Goal: Task Accomplishment & Management: Use online tool/utility

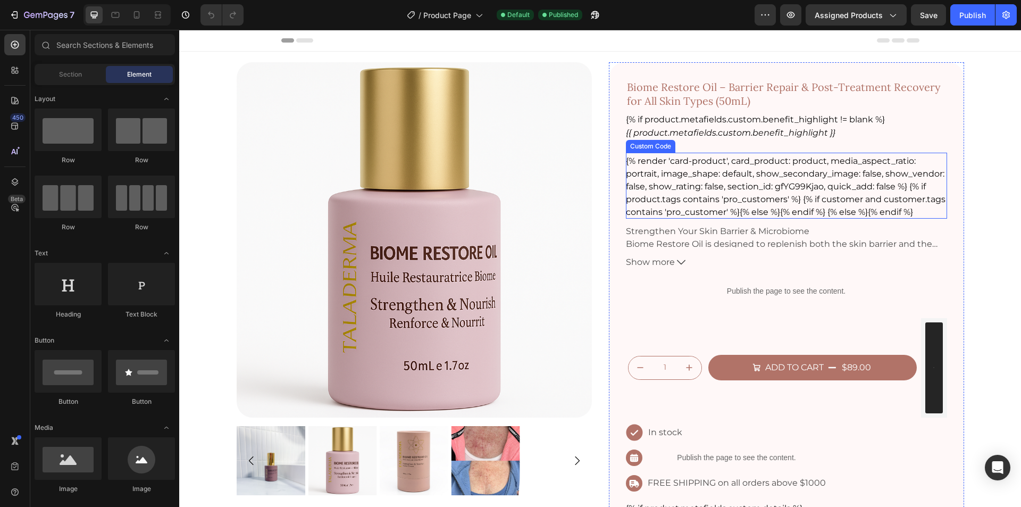
click at [784, 195] on div "{% render 'card-product', card_product: product, media_aspect_ratio: portrait, …" at bounding box center [786, 187] width 321 height 64
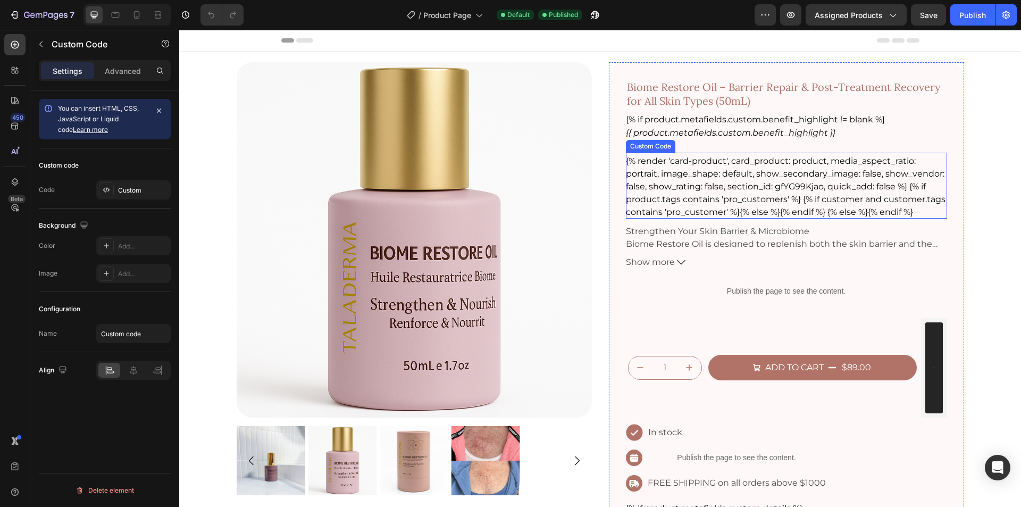
click at [784, 195] on div "{% render 'card-product', card_product: product, media_aspect_ratio: portrait, …" at bounding box center [786, 187] width 321 height 64
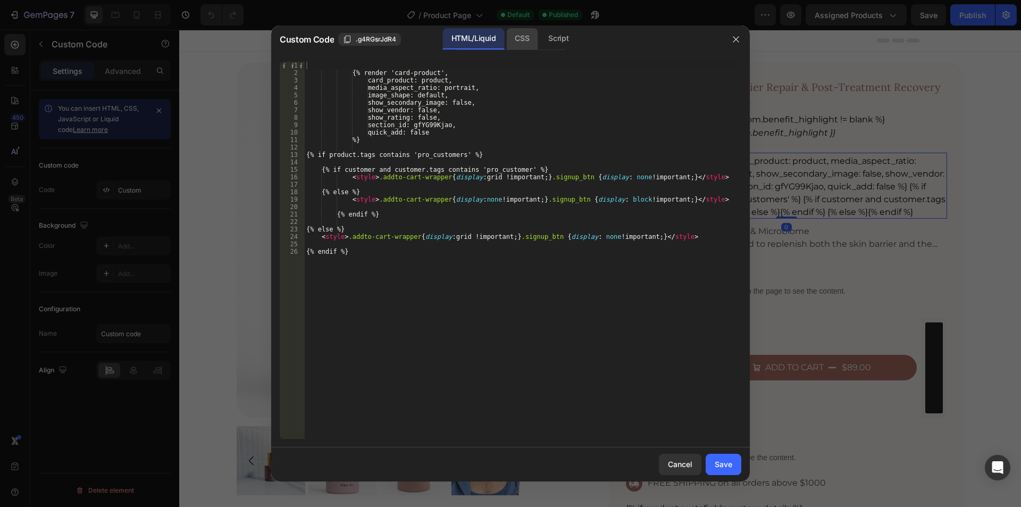
click at [514, 41] on div "CSS" at bounding box center [521, 38] width 31 height 21
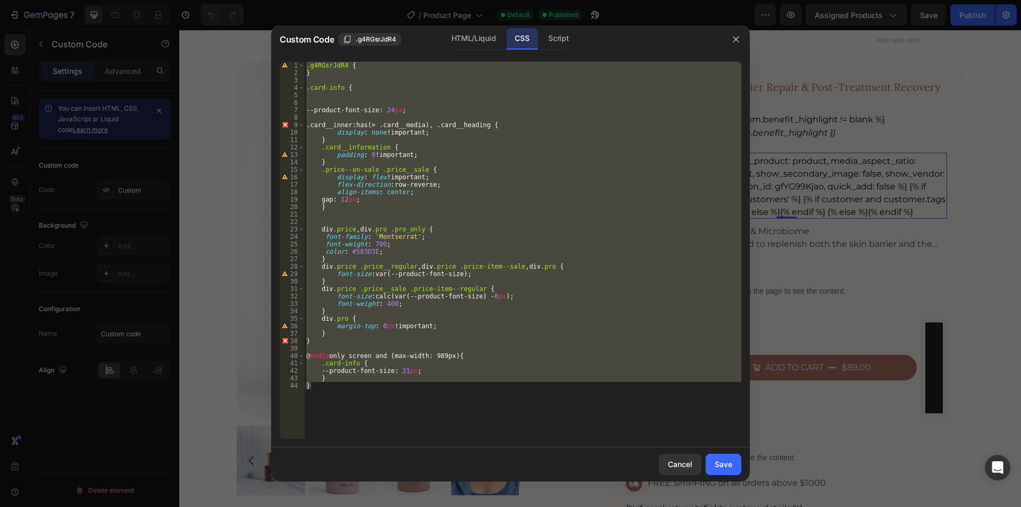
click at [486, 127] on div ".g4RGsrJdR4 { } .card-info { --product-font-size : 24 px ; .card__inner : has(>…" at bounding box center [522, 250] width 437 height 377
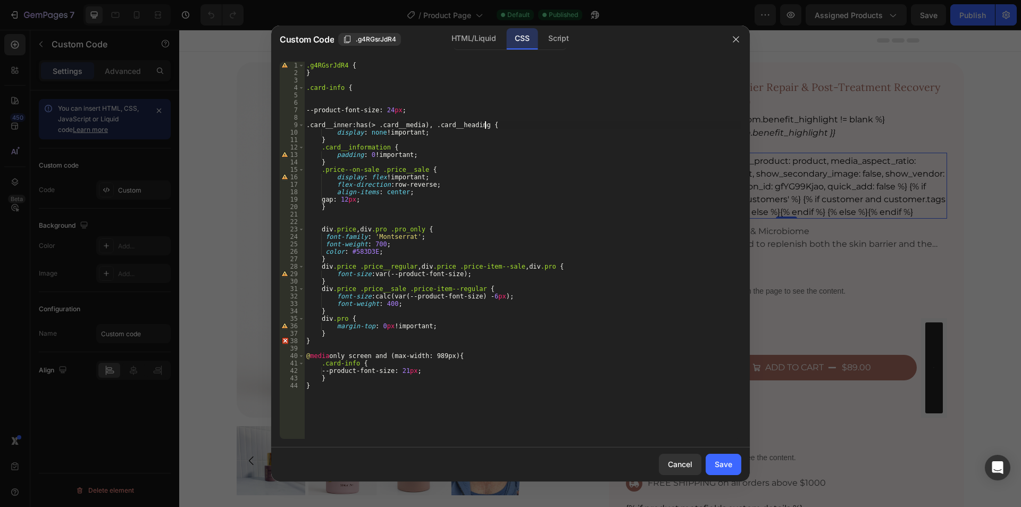
click at [489, 128] on div ".g4RGsrJdR4 { } .card-info { --product-font-size : 24 px ; .card__inner : has(>…" at bounding box center [522, 258] width 437 height 392
drag, startPoint x: 497, startPoint y: 126, endPoint x: 598, endPoint y: 152, distance: 104.2
click at [498, 127] on div ".g4RGsrJdR4 { } .card-info { --product-font-size : 24 px ; .card__inner : has(>…" at bounding box center [522, 258] width 437 height 392
paste textarea "card__content"
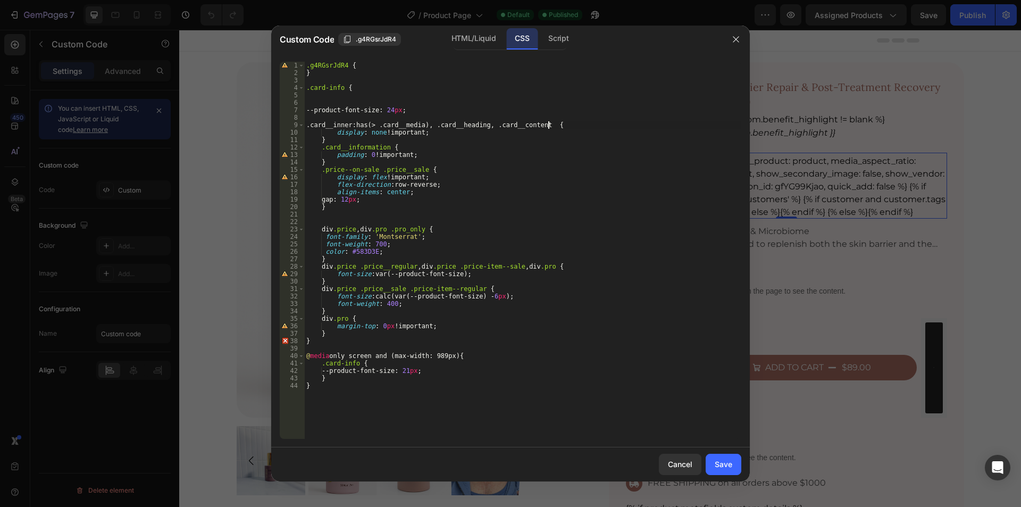
scroll to position [0, 20]
click at [551, 124] on div ".g4RGsrJdR4 { } .card-info { --product-font-size : 24 px ; .card__inner : has(>…" at bounding box center [522, 258] width 437 height 392
paste textarea "quick-add"
type textarea ".card__inner:has(> .card__media), .card__heading, .card__content .quick-add {"
click at [723, 472] on button "Save" at bounding box center [724, 464] width 36 height 21
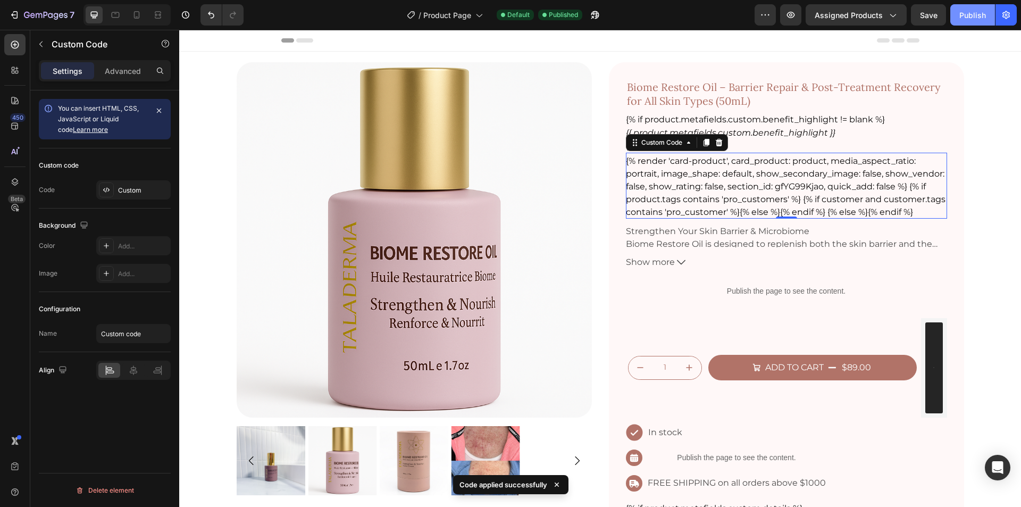
drag, startPoint x: 977, startPoint y: 14, endPoint x: 570, endPoint y: 21, distance: 407.0
click at [977, 14] on div "Publish" at bounding box center [973, 15] width 27 height 11
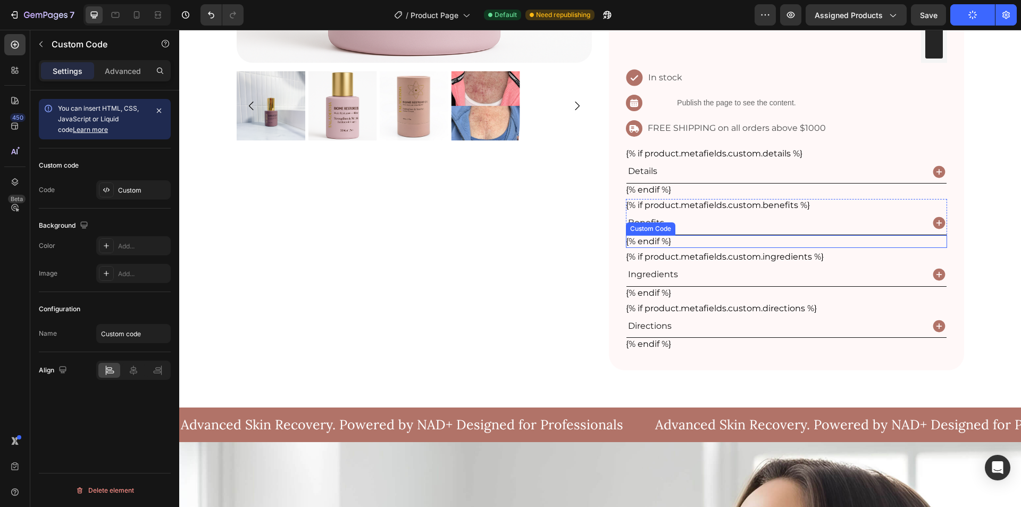
scroll to position [71, 0]
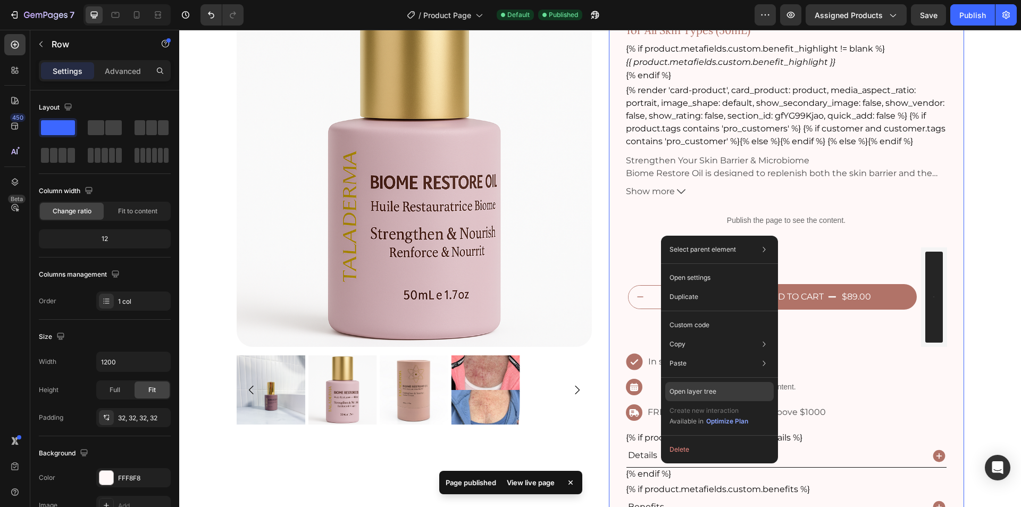
drag, startPoint x: 717, startPoint y: 391, endPoint x: 536, endPoint y: 361, distance: 183.3
click at [717, 391] on div "Open layer tree" at bounding box center [719, 391] width 109 height 19
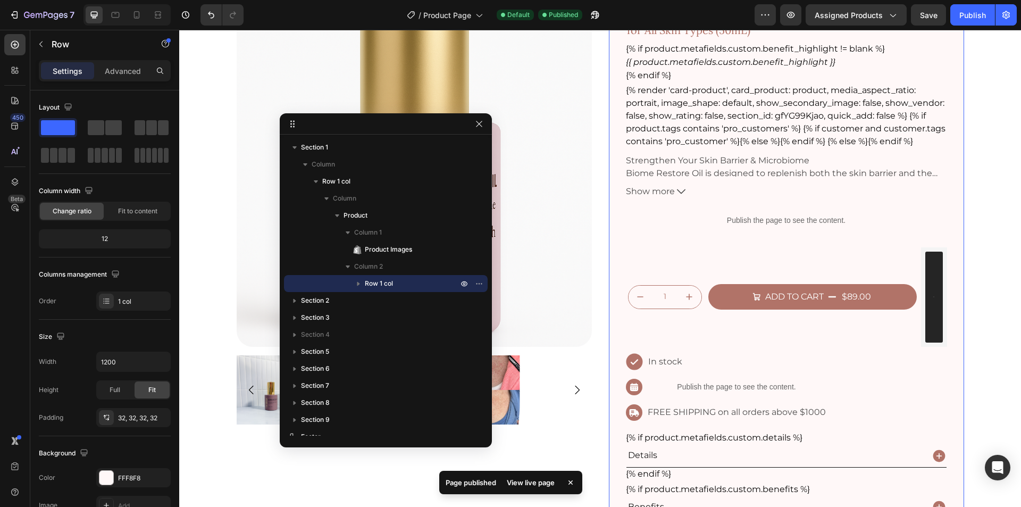
drag, startPoint x: 546, startPoint y: 436, endPoint x: 420, endPoint y: 119, distance: 341.0
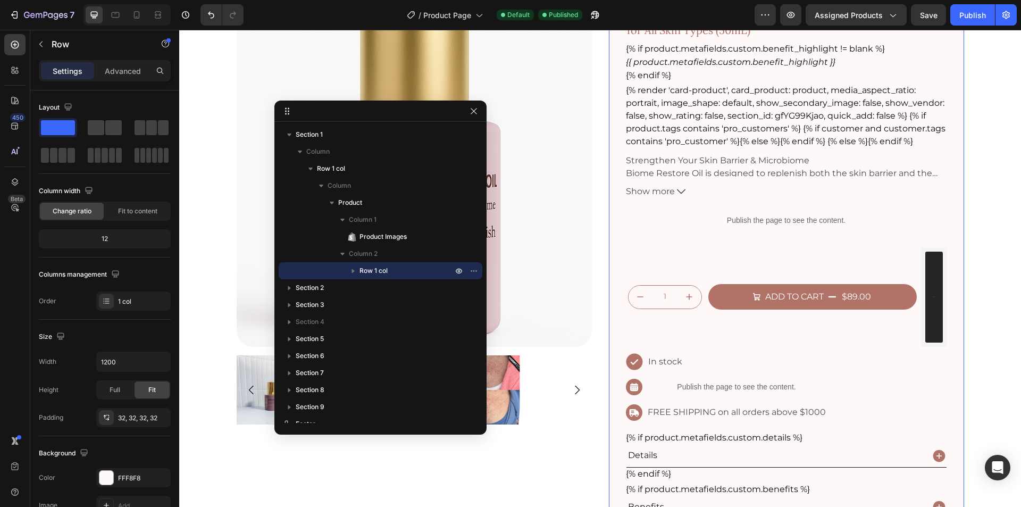
click at [353, 273] on icon "button" at bounding box center [353, 270] width 11 height 11
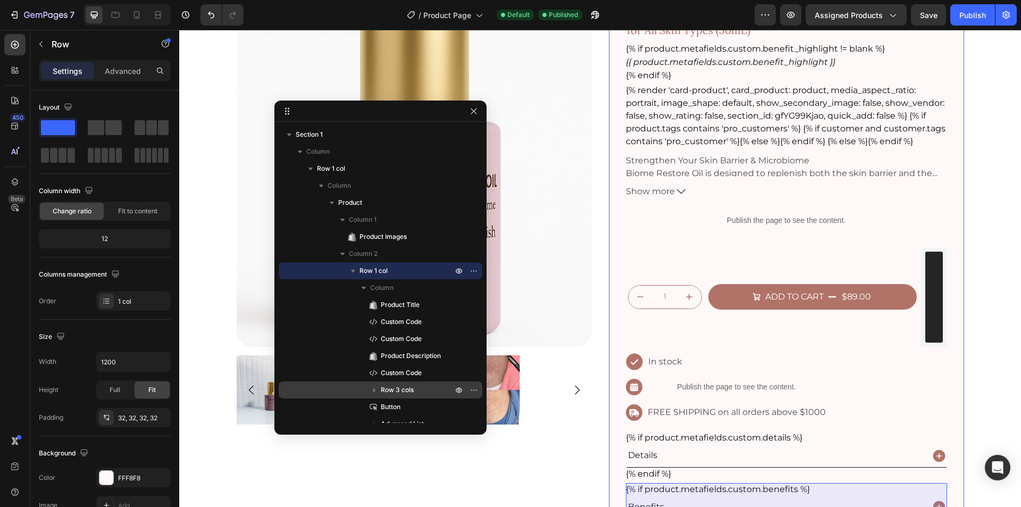
scroll to position [141, 0]
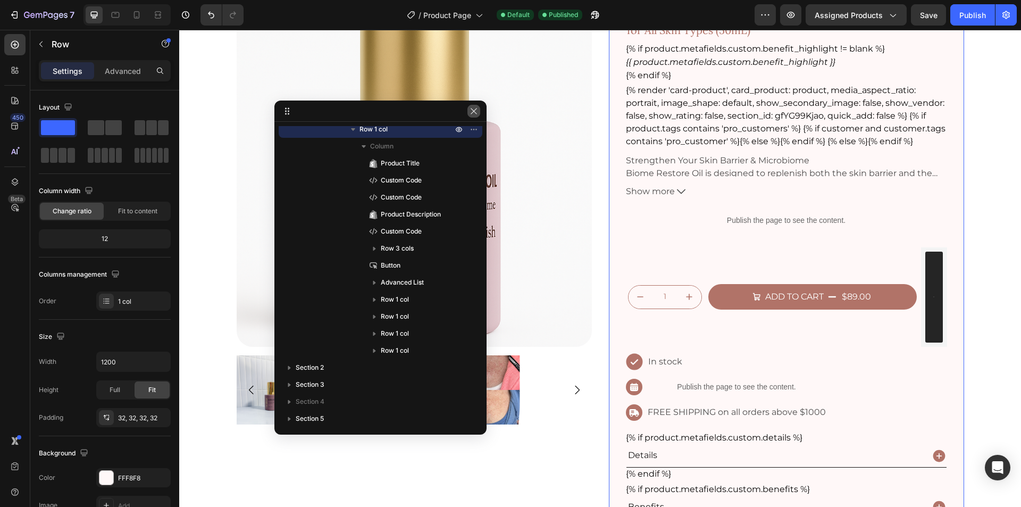
click at [473, 111] on icon "button" at bounding box center [474, 111] width 9 height 9
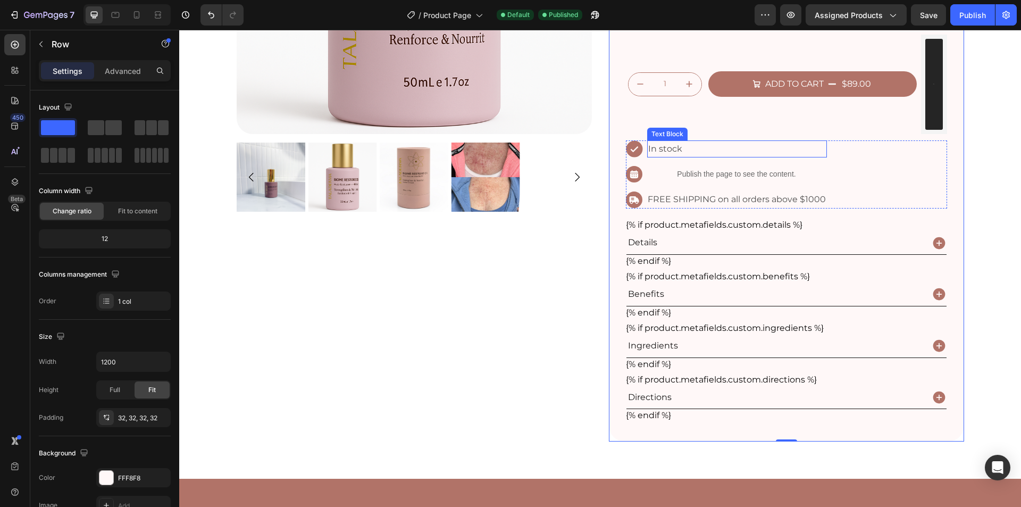
scroll to position [0, 0]
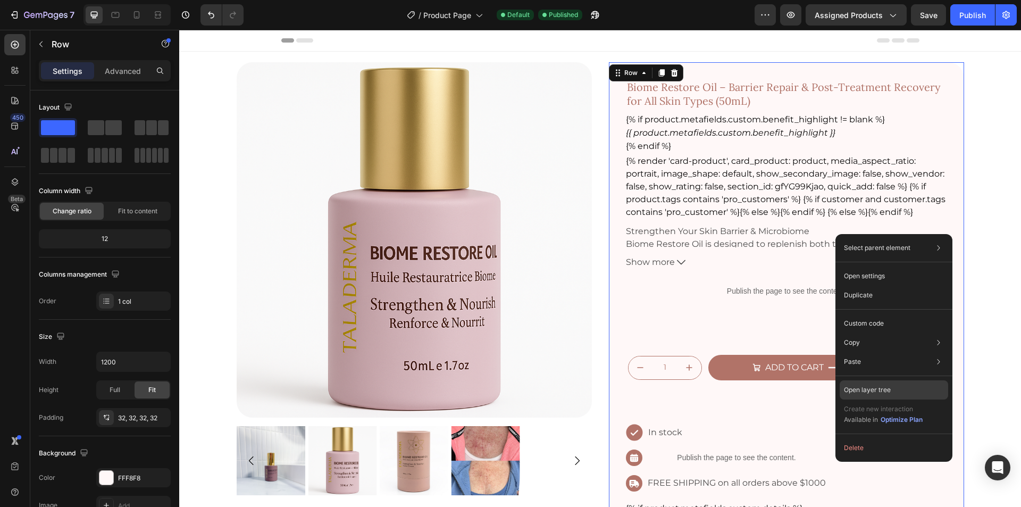
drag, startPoint x: 893, startPoint y: 397, endPoint x: 701, endPoint y: 356, distance: 196.2
click at [893, 397] on div "Open layer tree" at bounding box center [894, 389] width 109 height 19
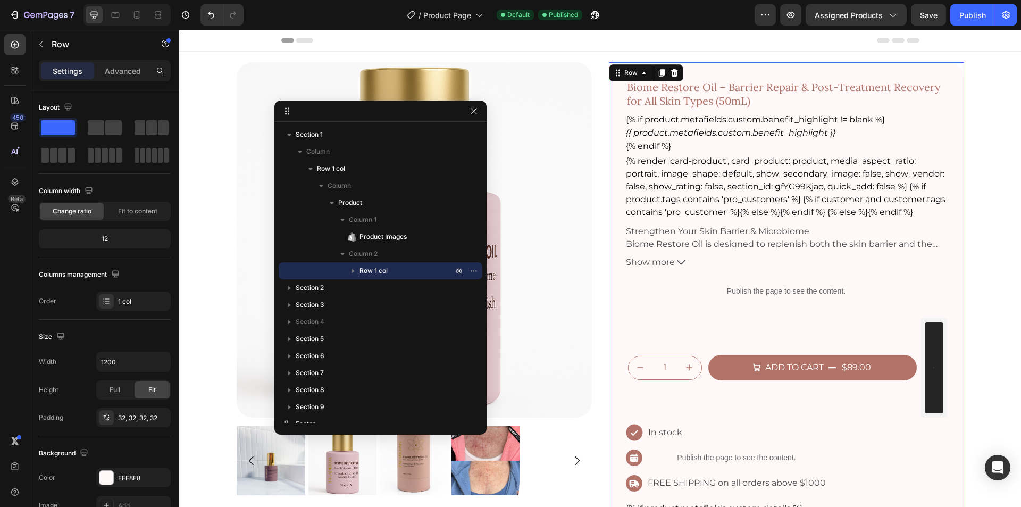
click at [353, 272] on icon "button" at bounding box center [353, 271] width 3 height 4
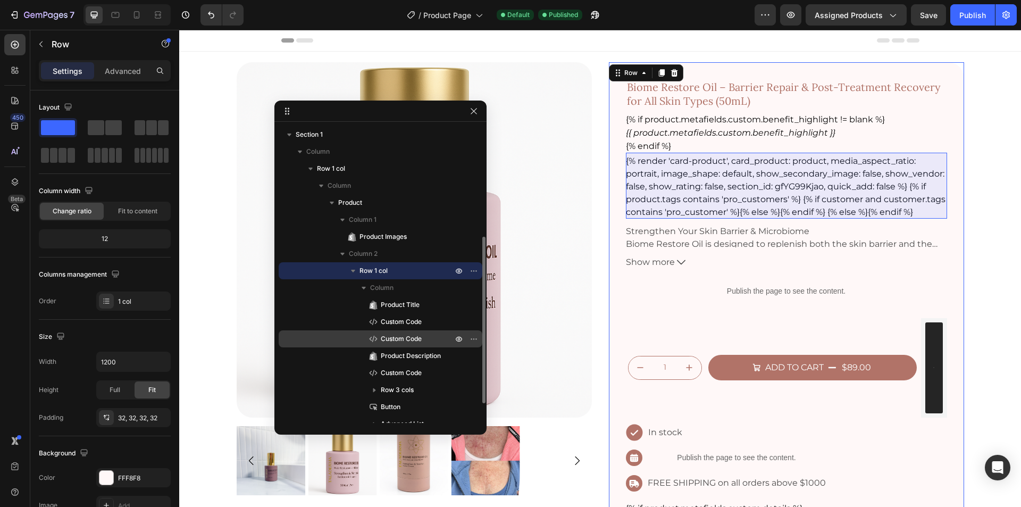
scroll to position [141, 0]
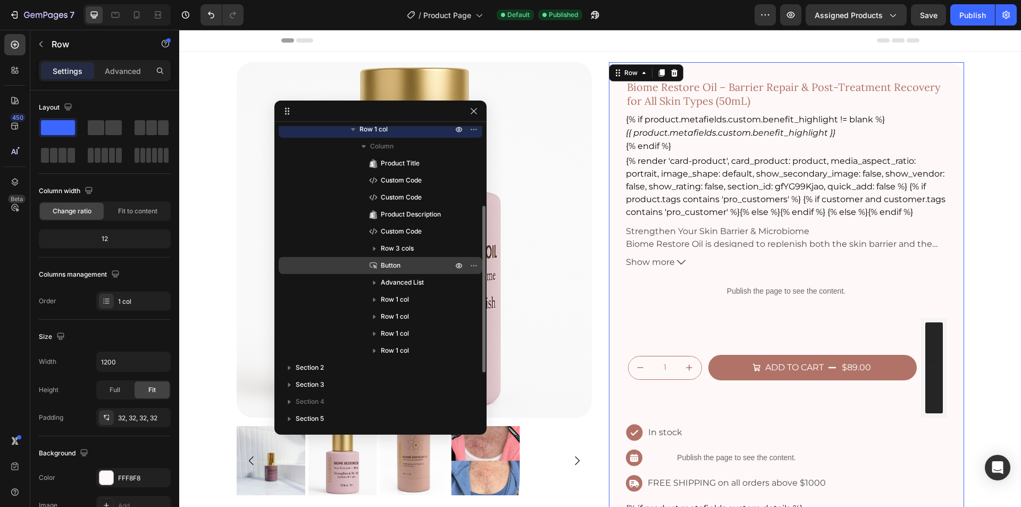
click at [406, 266] on p "Button" at bounding box center [405, 265] width 74 height 11
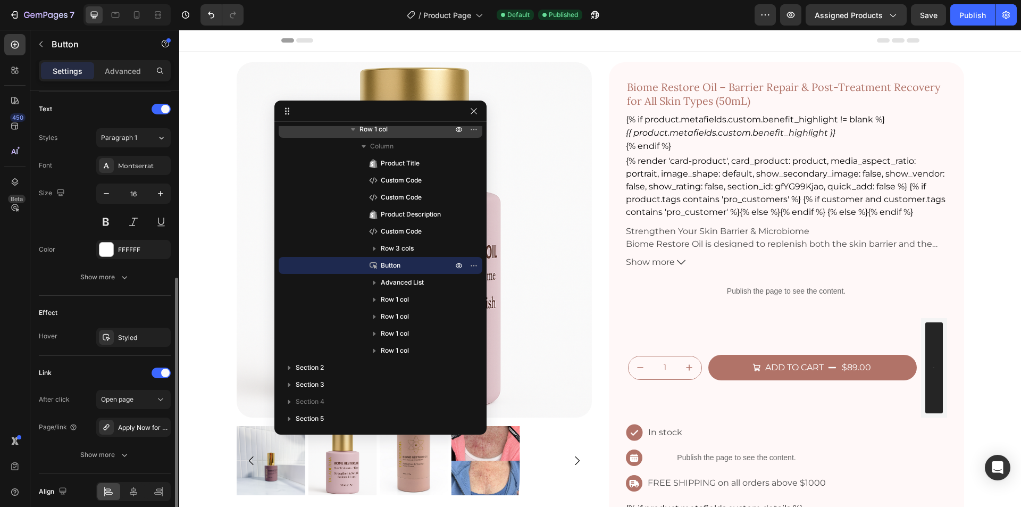
scroll to position [399, 0]
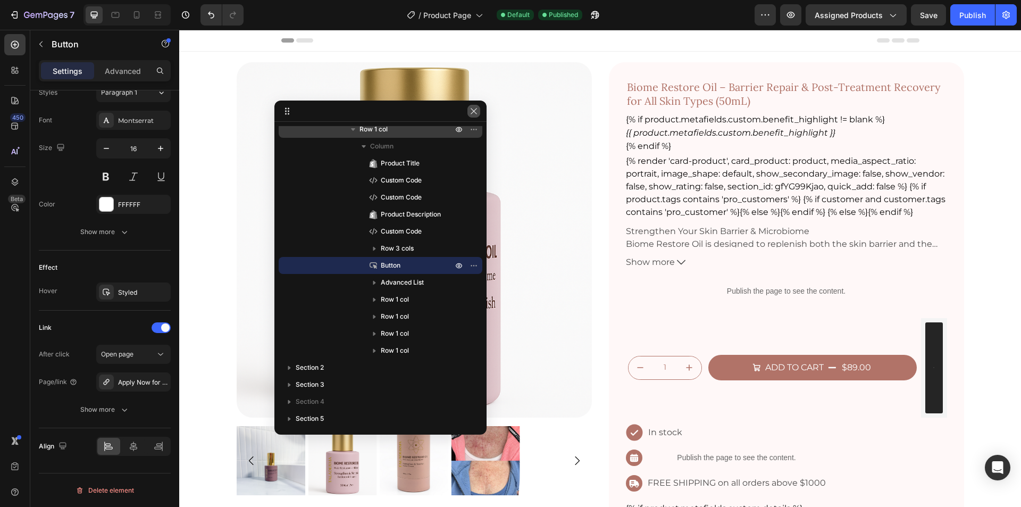
click at [477, 112] on icon "button" at bounding box center [474, 111] width 9 height 9
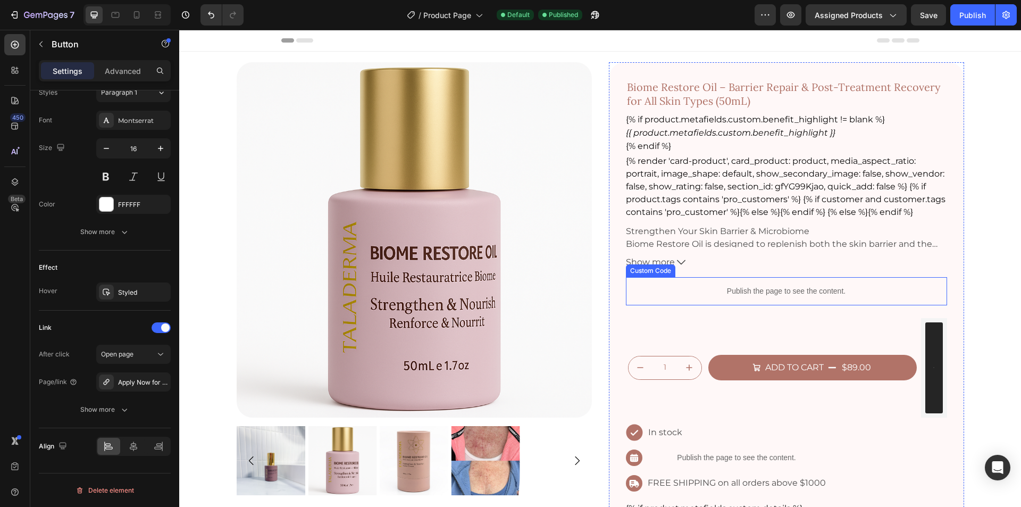
click at [725, 299] on div "Publish the page to see the content." at bounding box center [786, 291] width 321 height 28
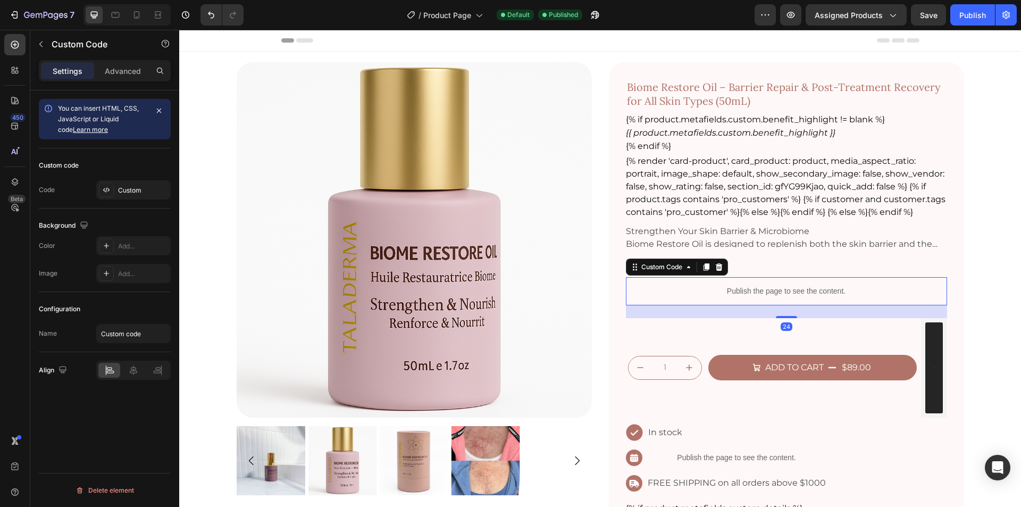
click at [725, 299] on div "Publish the page to see the content." at bounding box center [786, 291] width 321 height 28
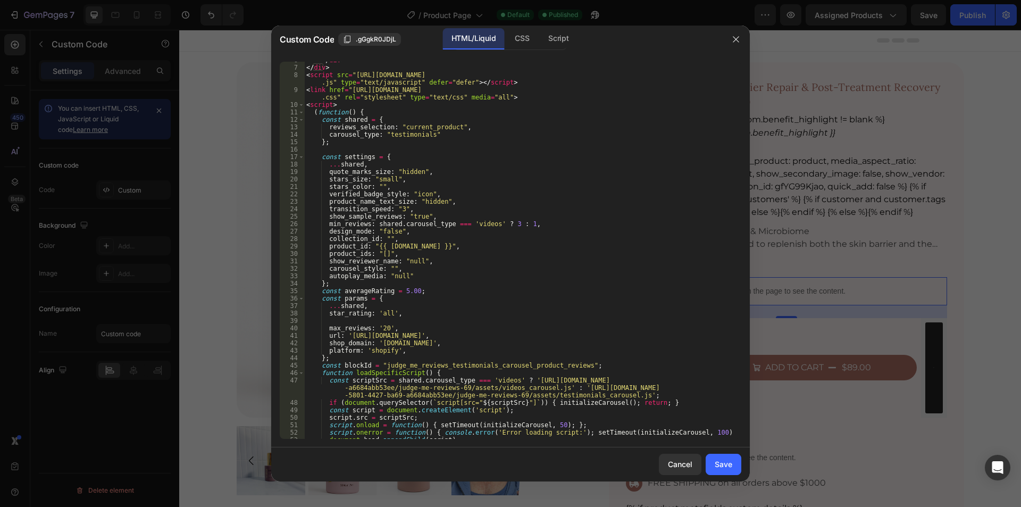
scroll to position [43, 0]
click at [734, 35] on icon "button" at bounding box center [736, 39] width 9 height 9
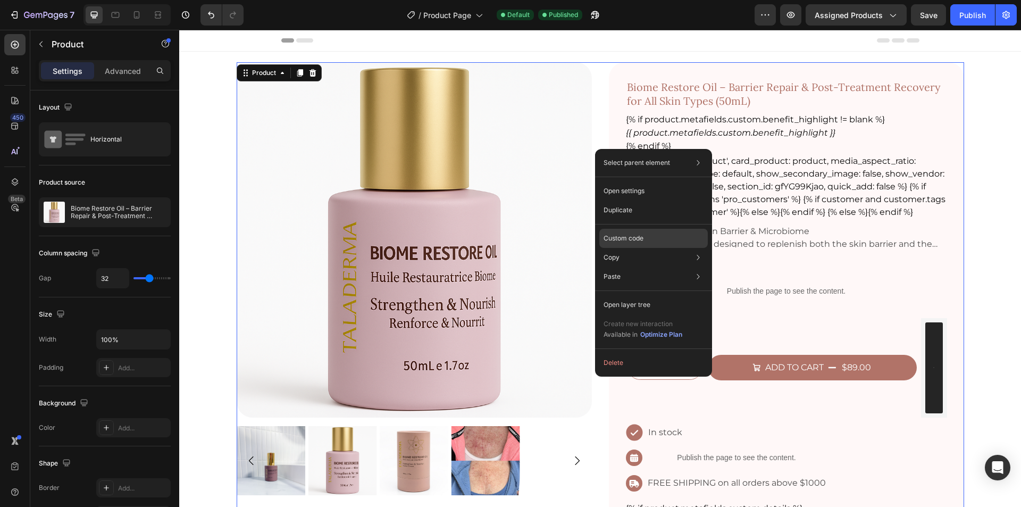
click at [636, 237] on p "Custom code" at bounding box center [624, 239] width 40 height 10
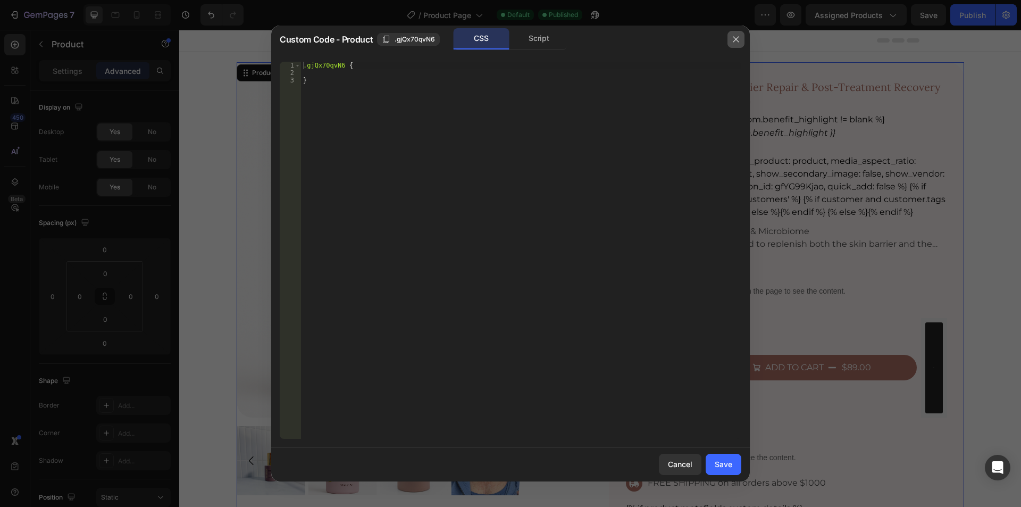
click at [739, 37] on icon "button" at bounding box center [736, 39] width 9 height 9
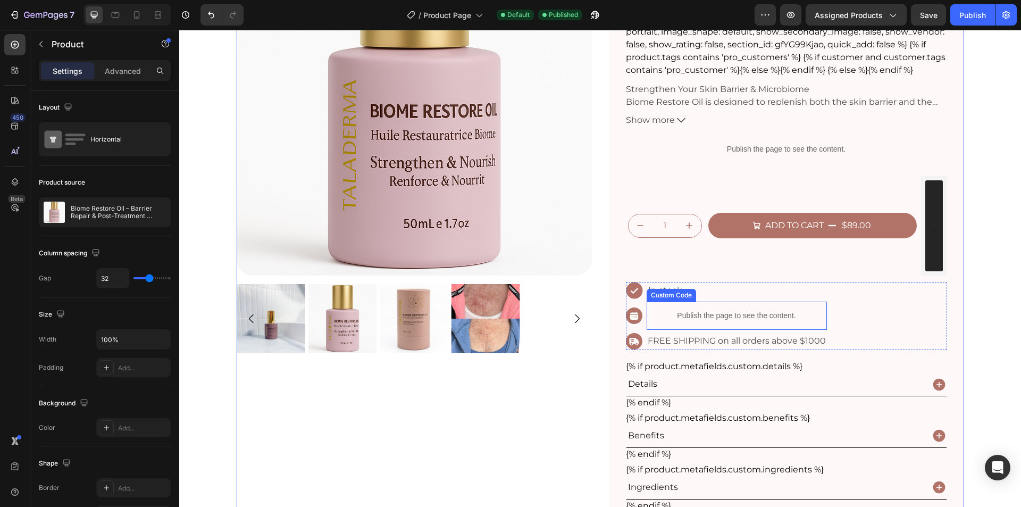
scroll to position [0, 0]
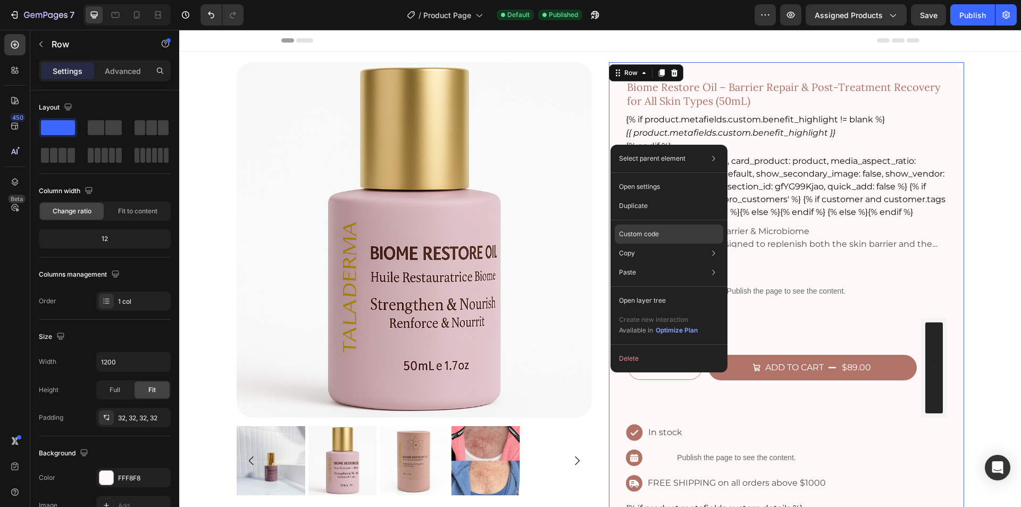
click at [654, 235] on p "Custom code" at bounding box center [639, 234] width 40 height 10
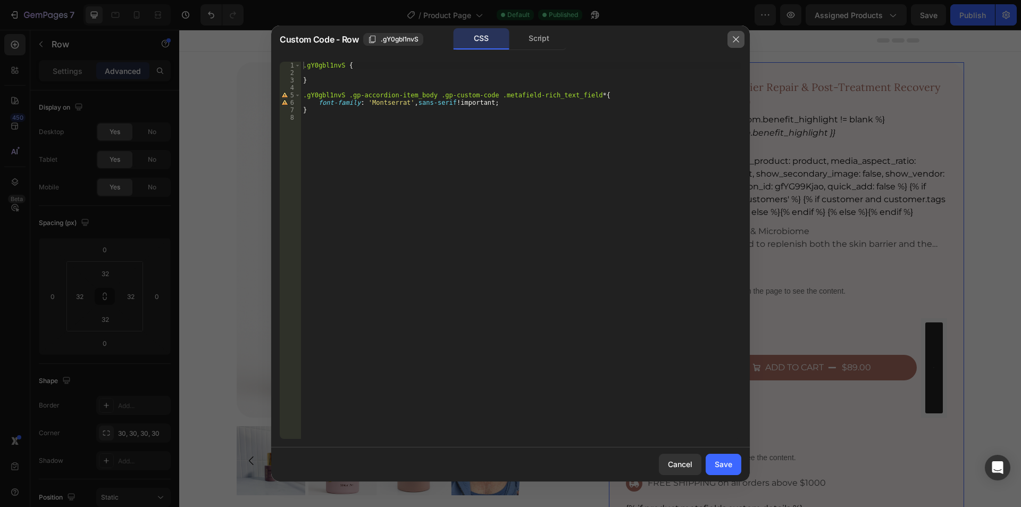
click at [733, 38] on icon "button" at bounding box center [736, 39] width 9 height 9
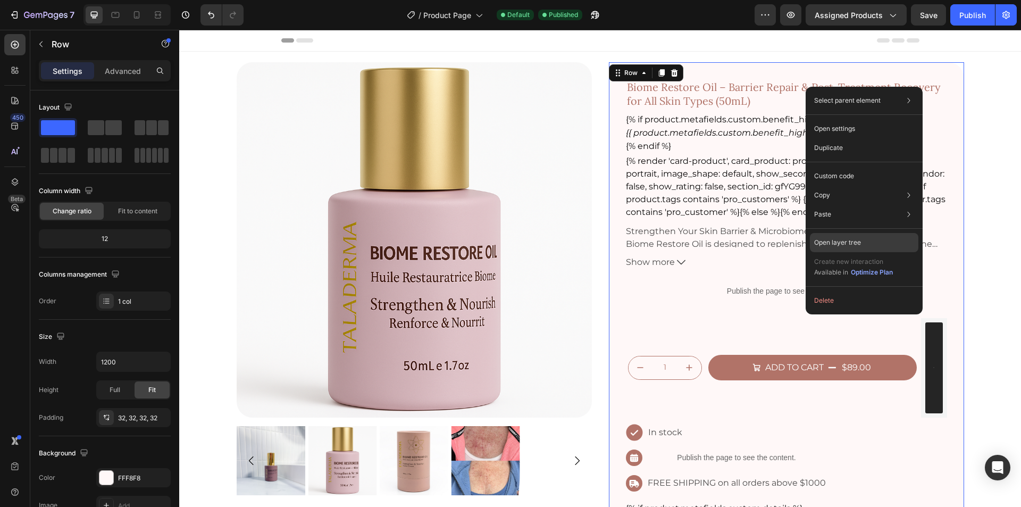
click at [857, 239] on p "Open layer tree" at bounding box center [837, 243] width 47 height 10
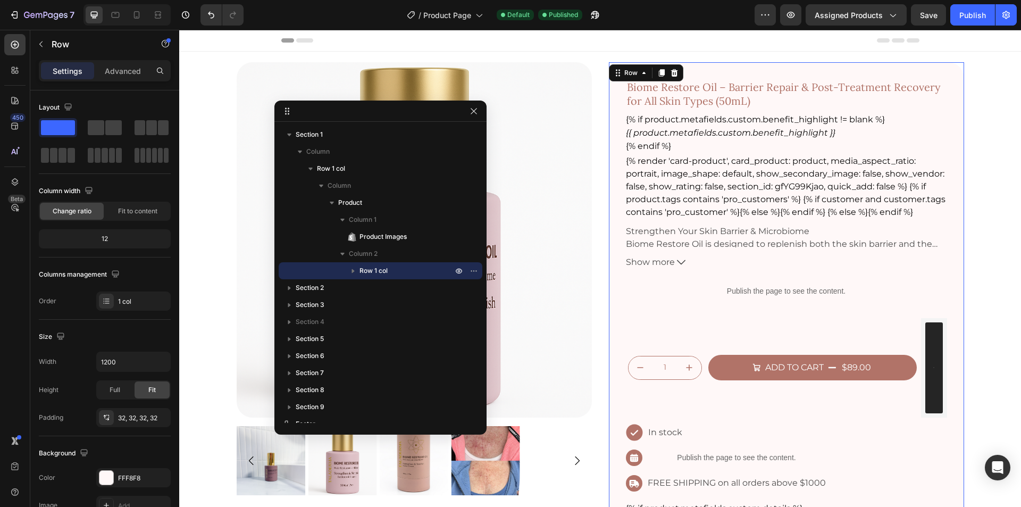
click at [353, 271] on icon "button" at bounding box center [353, 271] width 3 height 4
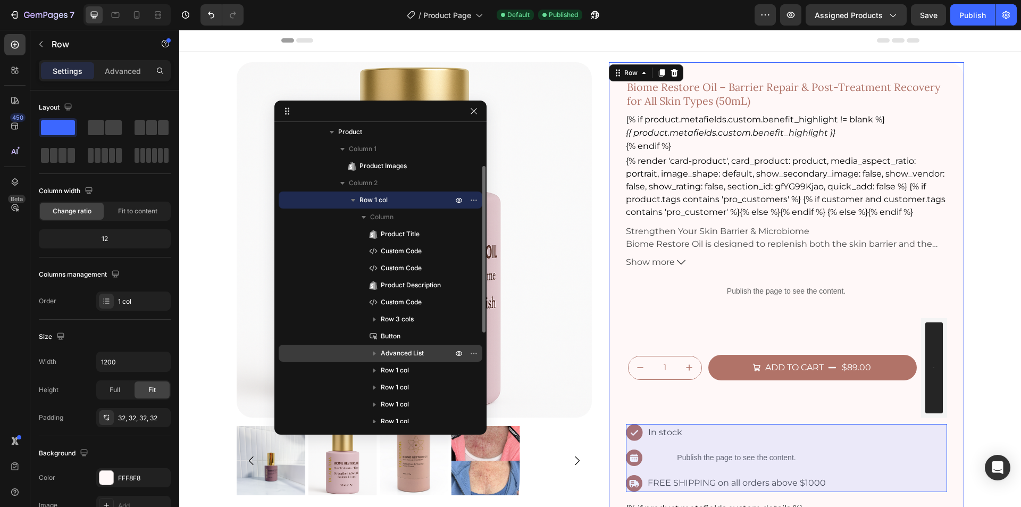
scroll to position [141, 0]
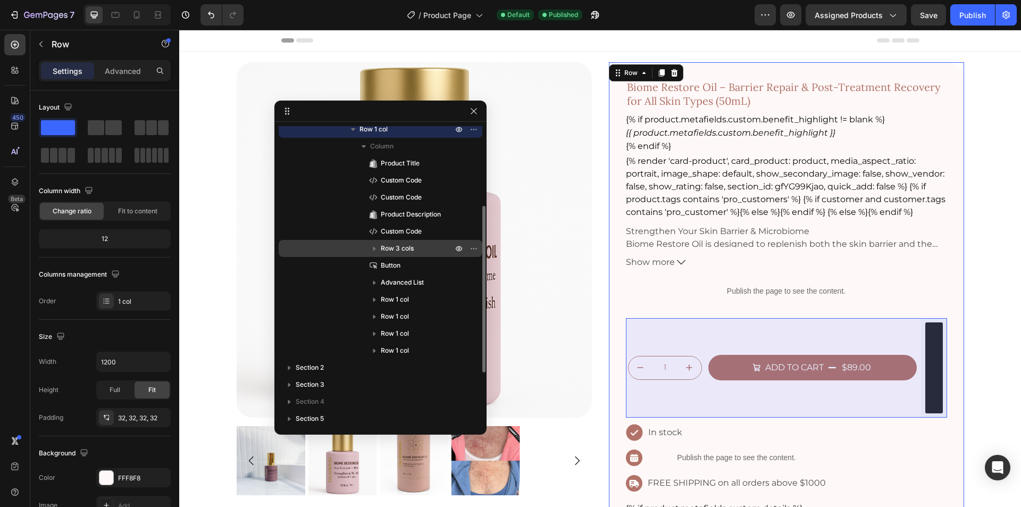
click at [378, 248] on icon "button" at bounding box center [374, 248] width 11 height 11
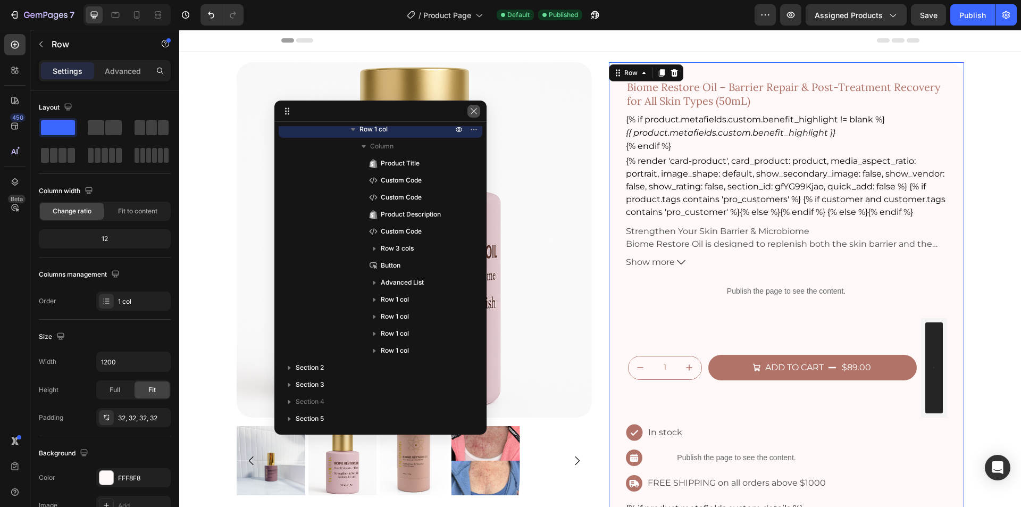
click at [477, 113] on icon "button" at bounding box center [474, 111] width 9 height 9
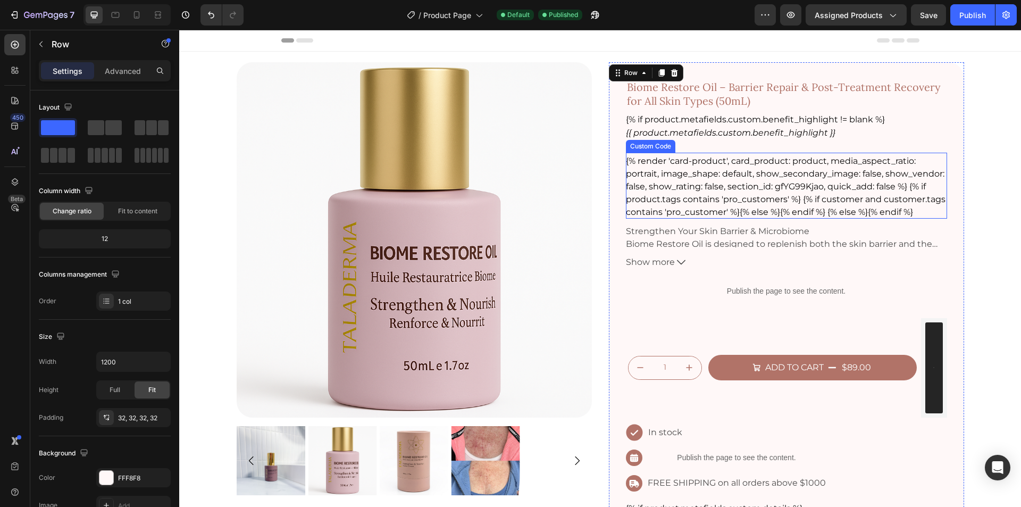
click at [724, 169] on div "{% render 'card-product', card_product: product, media_aspect_ratio: portrait, …" at bounding box center [786, 187] width 321 height 64
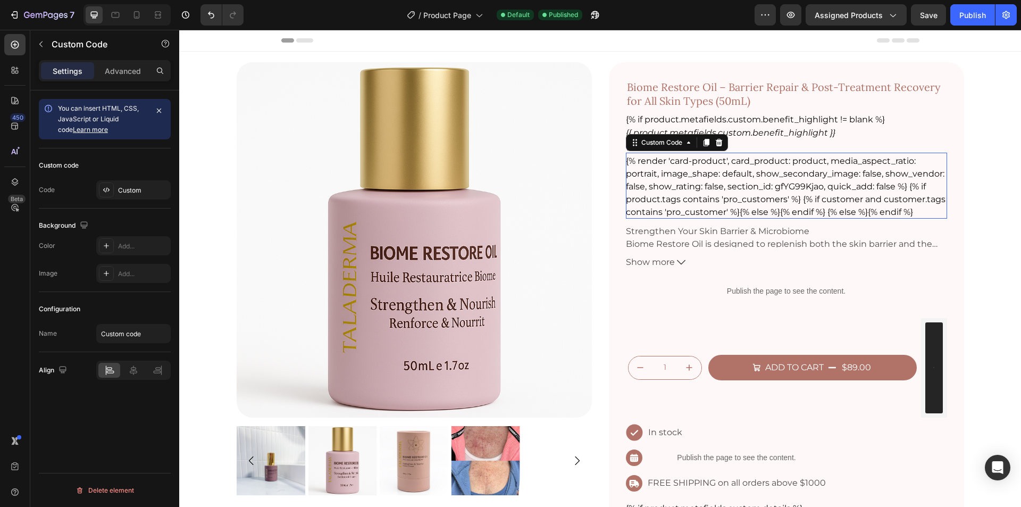
click at [724, 169] on div "{% render 'card-product', card_product: product, media_aspect_ratio: portrait, …" at bounding box center [786, 187] width 321 height 64
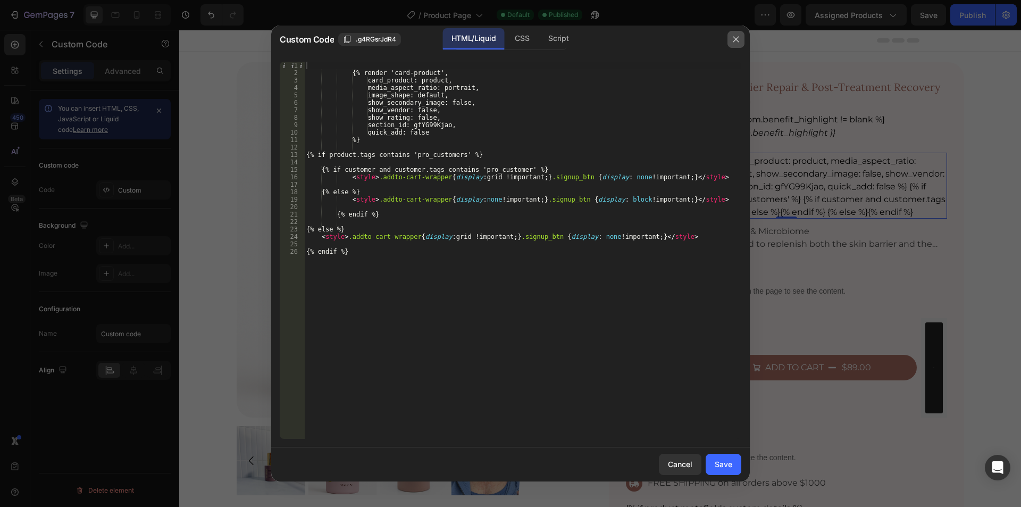
click at [736, 42] on icon "button" at bounding box center [736, 39] width 9 height 9
